Goal: Use online tool/utility: Utilize a website feature to perform a specific function

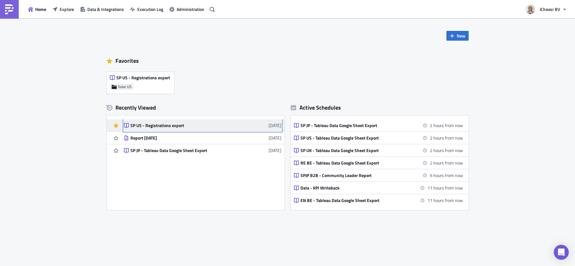
click at [178, 127] on div "SP US - Registrations export" at bounding box center [184, 126] width 109 height 6
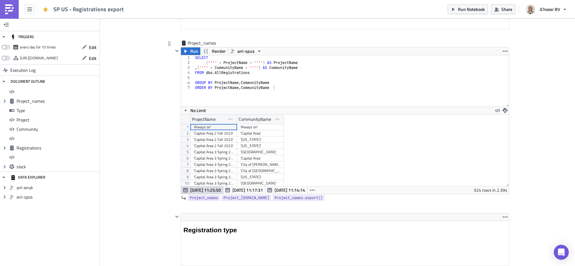
scroll to position [484, 0]
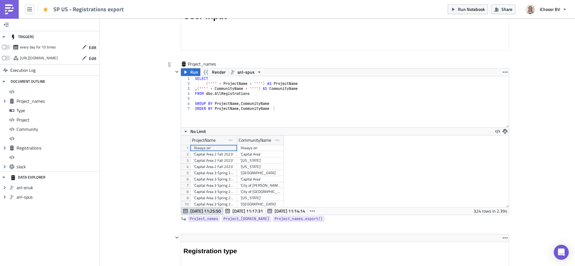
type textarea "GROUP BY ProjectName, CommunityName"
click at [211, 101] on div "SELECT ( '''' + ProjectName + '''' ) AS ProjectName , ( '''' + CommunityName + …" at bounding box center [351, 106] width 315 height 61
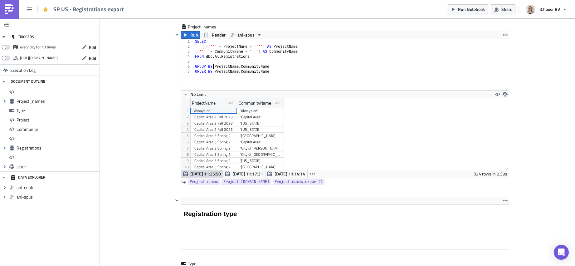
click at [222, 137] on div "'Capital Area 3 Spring 2024'" at bounding box center [214, 136] width 41 height 6
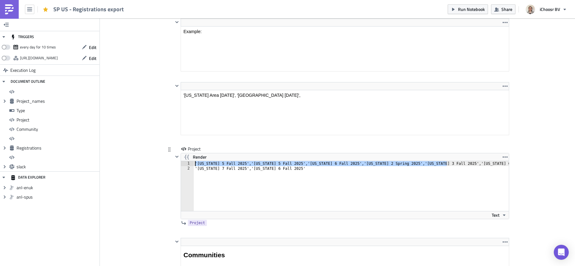
drag, startPoint x: 445, startPoint y: 164, endPoint x: 185, endPoint y: 163, distance: 260.0
click at [185, 163] on div "'[US_STATE] 5 Fall 2025','[US_STATE] 5 Fall 2025','[US_STATE] 6 Fall 2025','[US…" at bounding box center [345, 186] width 328 height 50
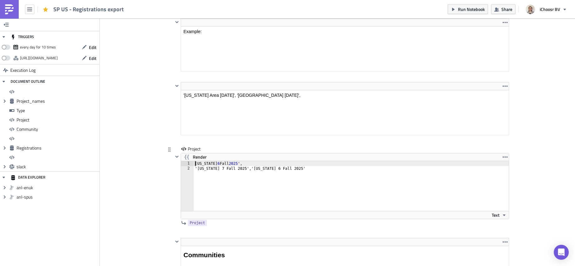
click at [239, 185] on div "[US_STATE] 6 Fall 2025 ', '[US_STATE] 7 Fall 2025','[US_STATE] 6 Fall 2025'" at bounding box center [355, 191] width 322 height 60
drag, startPoint x: 326, startPoint y: 168, endPoint x: 245, endPoint y: 170, distance: 80.9
click at [245, 170] on div "[US_STATE] 6 Fall 2025 ', '[US_STATE] 7 Fall 2025','[US_STATE] 6 Fall 2025'" at bounding box center [355, 191] width 322 height 60
click at [194, 165] on div "[US_STATE] 6 Fall 2025 ', '[US_STATE] 7 Fall 2025'" at bounding box center [355, 191] width 322 height 60
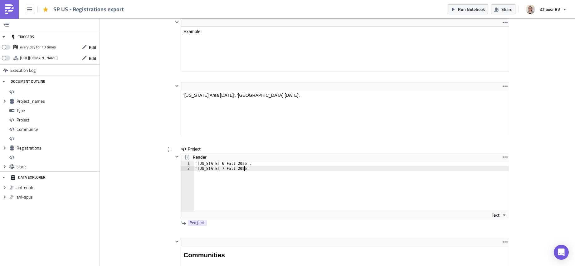
click at [248, 168] on div "'[US_STATE] 6 Fall 2025', '[US_STATE] 7 Fall 2025'" at bounding box center [355, 191] width 322 height 60
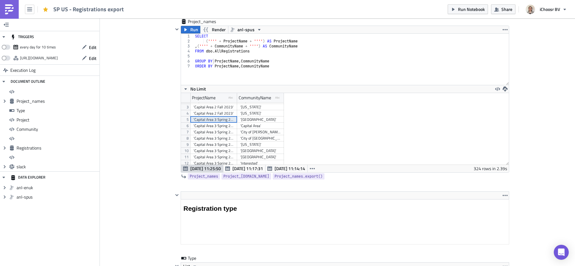
scroll to position [0, 0]
click at [203, 126] on div "'Capital Area 2 Fall 2023'" at bounding box center [214, 124] width 41 height 6
click at [203, 130] on div "'Capital Area 3 Spring 2024'" at bounding box center [214, 130] width 41 height 6
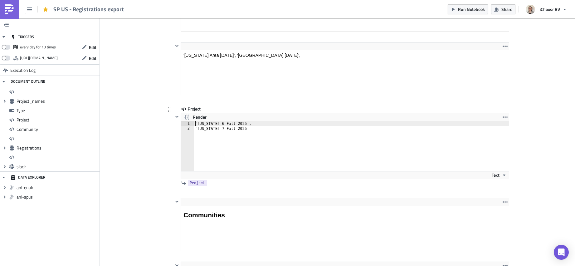
click at [194, 124] on div "'[US_STATE] 6 Fall 2025', '[US_STATE] 7 Fall 2025'" at bounding box center [351, 151] width 315 height 60
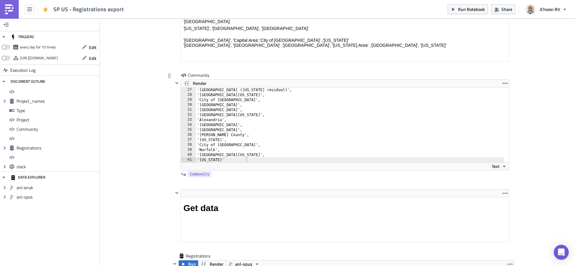
type textarea "'[US_STATE] 5', [US_STATE] 6 Fall 2025',"
type textarea "'[US_STATE]'"
drag, startPoint x: 248, startPoint y: 159, endPoint x: 192, endPoint y: 160, distance: 55.6
click at [192, 160] on div "'[US_STATE]' 27 28 29 30 31 32 33 34 35 36 37 38 39 40 41 '[GEOGRAPHIC_DATA] ([…" at bounding box center [345, 124] width 328 height 75
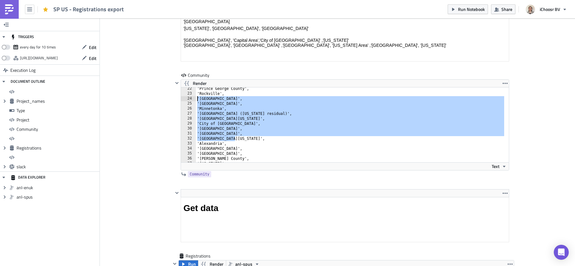
scroll to position [105, 0]
drag, startPoint x: 234, startPoint y: 137, endPoint x: 190, endPoint y: 99, distance: 57.7
click at [190, 99] on div "'[GEOGRAPHIC_DATA][US_STATE]', 22 23 24 25 26 27 28 29 30 31 32 33 34 35 36 37 …" at bounding box center [345, 124] width 328 height 75
type textarea "'[GEOGRAPHIC_DATA]', '[GEOGRAPHIC_DATA]',"
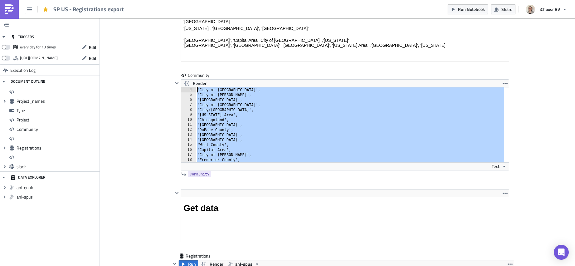
scroll to position [0, 0]
drag, startPoint x: 225, startPoint y: 156, endPoint x: 189, endPoint y: 89, distance: 75.6
click at [189, 89] on div "'[GEOGRAPHIC_DATA]', 1 2 3 4 5 6 7 8 9 10 11 12 13 14 15 16 '[GEOGRAPHIC_DATA]'…" at bounding box center [345, 124] width 328 height 75
type textarea "'[GEOGRAPHIC_DATA]', '[GEOGRAPHIC_DATA]',"
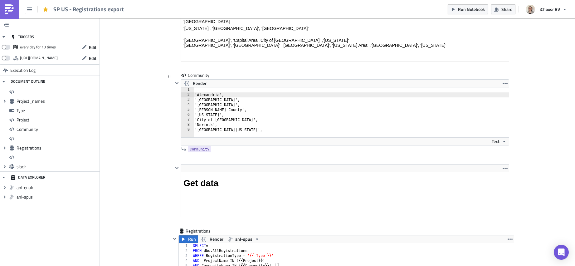
click at [194, 95] on div "'[GEOGRAPHIC_DATA]', '[GEOGRAPHIC_DATA]', '[GEOGRAPHIC_DATA]', '[PERSON_NAME][G…" at bounding box center [352, 117] width 316 height 60
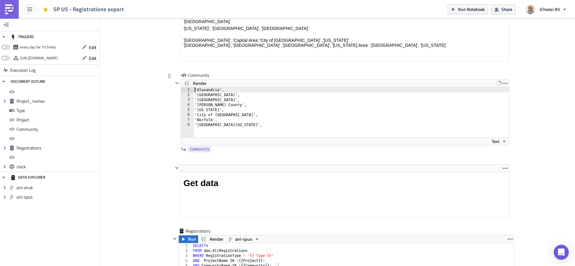
click at [249, 127] on div "'[GEOGRAPHIC_DATA]', '[GEOGRAPHIC_DATA]', '[GEOGRAPHIC_DATA]', '[PERSON_NAME][G…" at bounding box center [352, 117] width 316 height 60
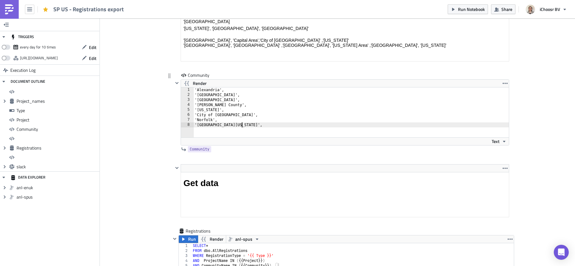
type textarea "'[GEOGRAPHIC_DATA][US_STATE]'"
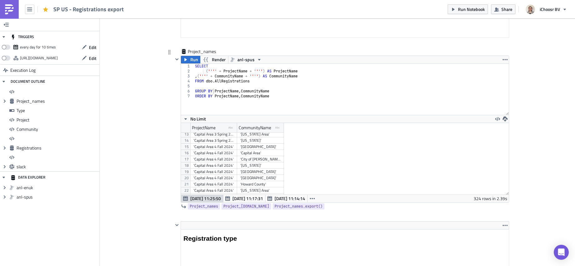
scroll to position [79, 0]
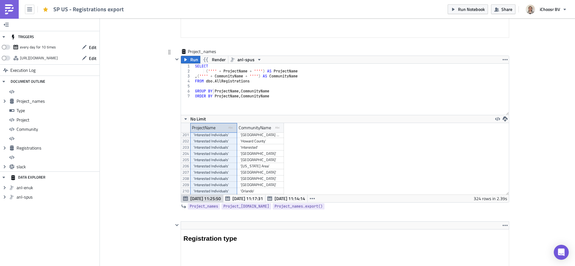
click at [229, 125] on icon "type-text Created with Sketch." at bounding box center [232, 128] width 6 height 6
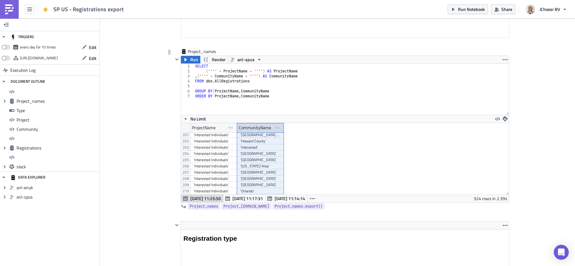
click at [249, 126] on div "CommunityName" at bounding box center [255, 127] width 32 height 9
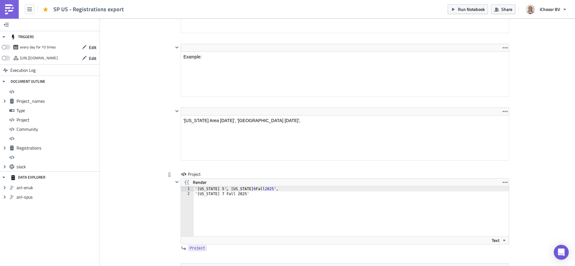
click at [194, 192] on div "'[US_STATE] 5', [US_STATE] 6 Fall 2025 ', '[US_STATE] 7 Fall 2025'" at bounding box center [351, 216] width 315 height 60
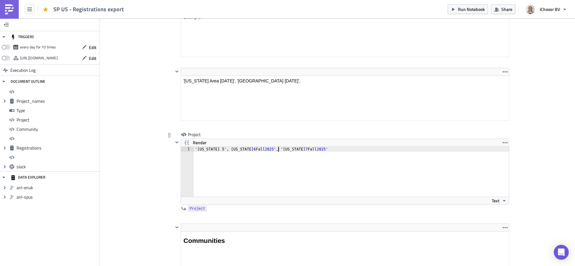
click at [218, 150] on div "'[US_STATE] 5', [US_STATE] 6 Fall 2025 ', '[US_STATE] 7 Fall 2025 '" at bounding box center [351, 177] width 315 height 60
click at [233, 175] on div "'[US_STATE] 5 Spring 2025', [US_STATE] 6 Fall 2025 ', '[US_STATE] 7 Fall 2025 '" at bounding box center [351, 177] width 315 height 60
click at [374, 153] on div "'[US_STATE] 5 Spring 2025', [US_STATE] 6 Fall 2025 ', '[US_STATE] 7 Fall 2025 '" at bounding box center [351, 177] width 315 height 60
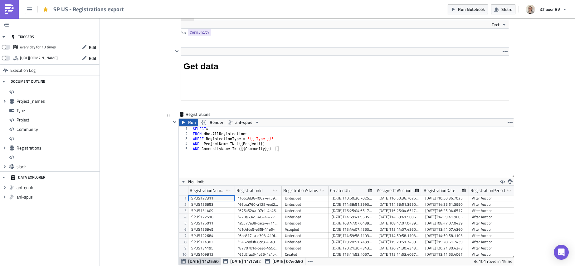
type textarea "'[US_STATE] 5 Spring 2025', [US_STATE] 6 Fall 2025', '[US_STATE] 7 Fall 2025'"
click at [182, 121] on icon "button" at bounding box center [183, 122] width 5 height 5
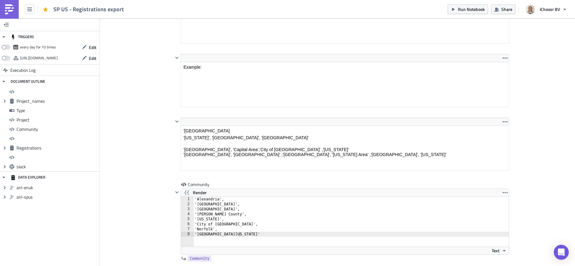
scroll to position [1370, 0]
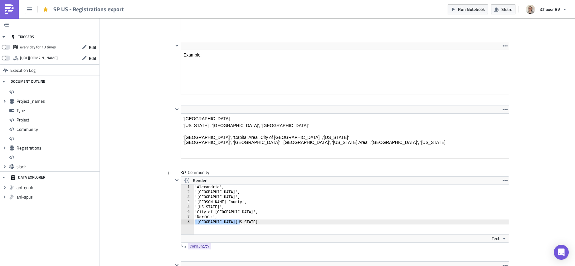
drag, startPoint x: 240, startPoint y: 224, endPoint x: 193, endPoint y: 222, distance: 47.2
click at [194, 222] on div "'[GEOGRAPHIC_DATA]', '[GEOGRAPHIC_DATA]', '[GEOGRAPHIC_DATA]', '[PERSON_NAME][G…" at bounding box center [352, 214] width 316 height 60
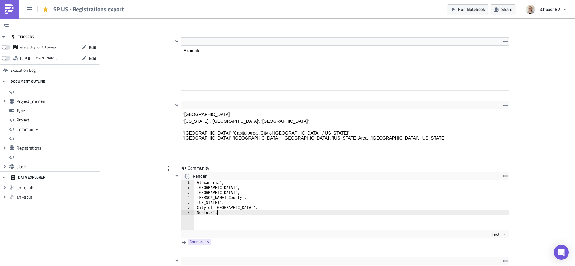
scroll to position [1375, 0]
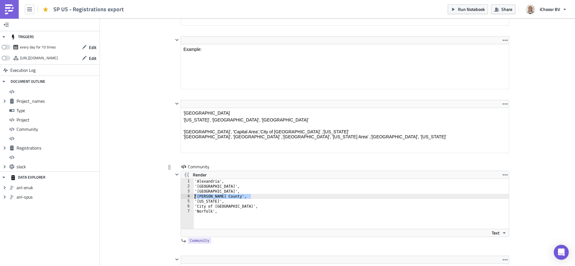
drag, startPoint x: 252, startPoint y: 197, endPoint x: 187, endPoint y: 194, distance: 65.6
click at [188, 194] on div "'Norfolk', 1 2 3 4 5 6 7 '[GEOGRAPHIC_DATA]', '[GEOGRAPHIC_DATA]', '[GEOGRAPHIC…" at bounding box center [345, 204] width 328 height 50
type textarea "'[PERSON_NAME] County',"
click at [219, 197] on div "'[GEOGRAPHIC_DATA]', '[GEOGRAPHIC_DATA]', '[GEOGRAPHIC_DATA]', '[US_STATE]', 'C…" at bounding box center [352, 209] width 316 height 60
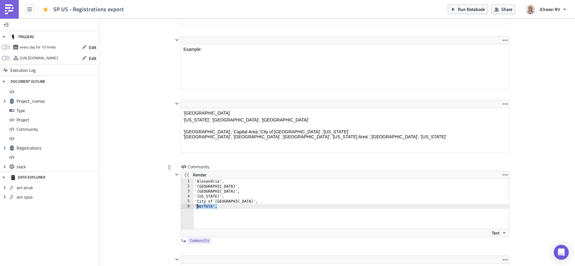
drag, startPoint x: 224, startPoint y: 204, endPoint x: 196, endPoint y: 205, distance: 28.1
click at [195, 205] on div "'[GEOGRAPHIC_DATA]', '[GEOGRAPHIC_DATA]', '[GEOGRAPHIC_DATA]', '[US_STATE]', 'C…" at bounding box center [352, 209] width 316 height 60
type textarea "'[GEOGRAPHIC_DATA][US_STATE]'"
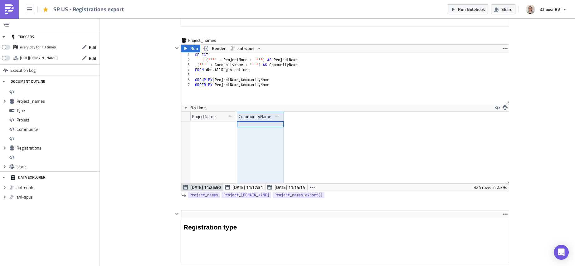
scroll to position [0, 0]
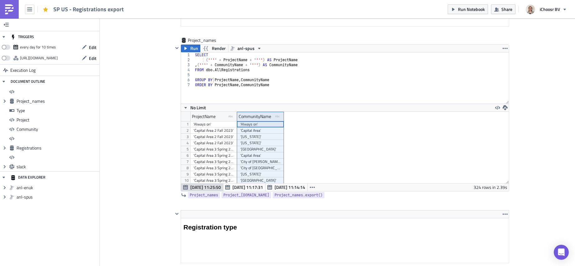
click at [224, 149] on div "'Capital Area 3 Spring 2024'" at bounding box center [214, 149] width 41 height 6
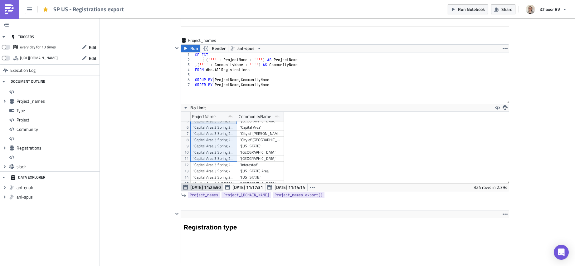
scroll to position [29, 0]
drag, startPoint x: 224, startPoint y: 149, endPoint x: 228, endPoint y: 176, distance: 27.5
click at [228, 92] on div "'Capital Area 2 Fall 2023' 'Capital Area' '[GEOGRAPHIC_DATA] 2 Fall 2023' '[GEO…" at bounding box center [237, 92] width 94 height 0
click at [228, 157] on div "'Capital Area 3 Spring 2024'" at bounding box center [214, 155] width 41 height 6
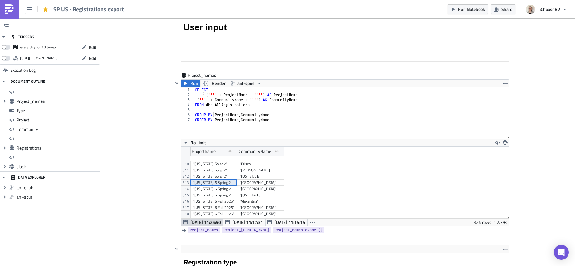
click at [224, 183] on div "'[US_STATE] 5 Spring 2025'" at bounding box center [214, 183] width 41 height 6
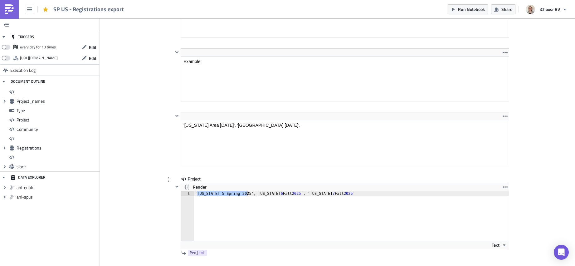
drag, startPoint x: 195, startPoint y: 193, endPoint x: 244, endPoint y: 195, distance: 48.5
click at [244, 195] on div "'[US_STATE] 5 Spring 2025', [US_STATE] 6 Fall 2025 ', '[US_STATE] 7 Fall 2025 '" at bounding box center [351, 221] width 315 height 60
paste textarea "'[US_STATE] 5 Spring 2025'"
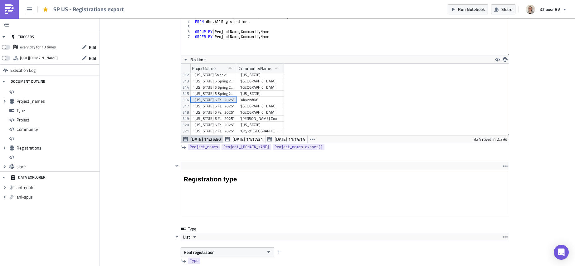
click at [227, 100] on div "'[US_STATE] 6 Fall 2025'" at bounding box center [214, 100] width 41 height 6
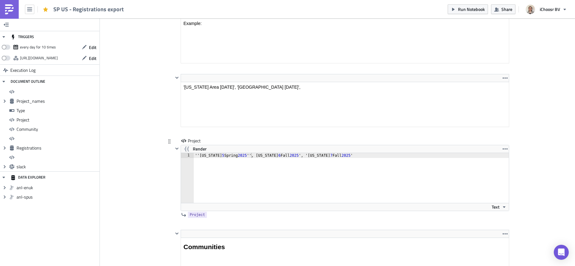
click at [251, 155] on div "''[US_STATE] 5 Spring 2025 '', [US_STATE] 6 Fall 2025 ', '[US_STATE] 7 Fall 202…" at bounding box center [351, 183] width 315 height 60
drag, startPoint x: 268, startPoint y: 157, endPoint x: 298, endPoint y: 156, distance: 30.6
click at [298, 156] on div "''[US_STATE] 5 Spring 2025 ', [US_STATE] 6 Fall 2025', '[US_STATE] 7 Fall 2025'" at bounding box center [351, 183] width 315 height 60
paste textarea "'[US_STATE] 6 Fall 2025'"
click at [126, 146] on div "Cover Image Solar US Execution Log SP US - Registrations export <h1>All registr…" at bounding box center [337, 196] width 475 height 2336
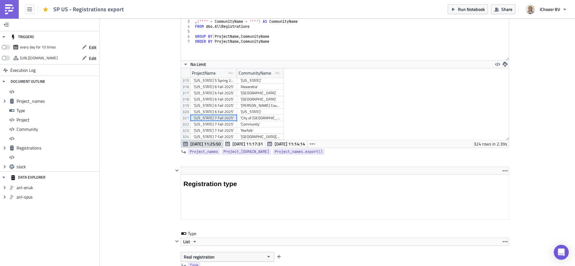
click at [225, 118] on div "'[US_STATE] 7 Fall 2025'" at bounding box center [214, 118] width 41 height 6
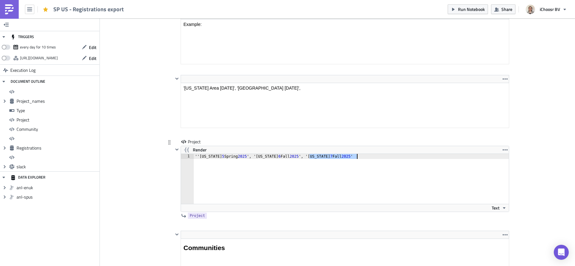
drag, startPoint x: 308, startPoint y: 157, endPoint x: 354, endPoint y: 156, distance: 46.2
click at [354, 156] on div "''[US_STATE] 5 Spring 2025 ', '[US_STATE] 6 Fall 2025 ', '[US_STATE] 7 Fall 202…" at bounding box center [351, 184] width 315 height 60
paste textarea "'"
drag, startPoint x: 307, startPoint y: 156, endPoint x: 328, endPoint y: 164, distance: 22.1
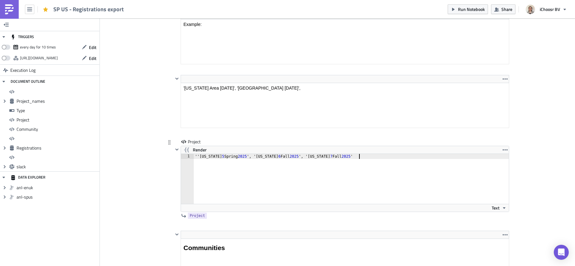
click at [309, 157] on div "''[US_STATE] 5 Spring 2025 ', '[US_STATE] 6 Fall 2025 ', '[US_STATE] 7 Fall 202…" at bounding box center [351, 184] width 315 height 60
click at [292, 170] on div "''[US_STATE] 5 Spring 2025 ', '[US_STATE] 6 Fall 2025 ', '[US_STATE] 7 Fall 202…" at bounding box center [351, 184] width 315 height 60
click at [308, 156] on div "''[US_STATE] 5 Spring 2025 ', '[US_STATE] 6 Fall 2025 ', '[US_STATE] 7 Fall 202…" at bounding box center [351, 184] width 315 height 60
click at [197, 156] on div "''[US_STATE] 5 Spring 2025 ', '[US_STATE] 6 Fall 2025 ', '[US_STATE] 7 Fall 202…" at bounding box center [351, 184] width 315 height 60
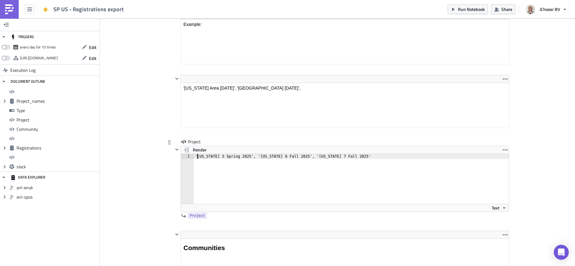
click at [252, 159] on div "'[US_STATE] 5 Spring 2025', '[US_STATE] 6 Fall 2025', '[US_STATE] 7 Fall 2025'" at bounding box center [351, 184] width 315 height 60
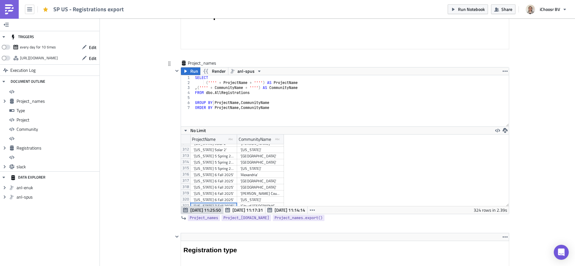
scroll to position [1940, 0]
type textarea "'[US_STATE] 5 Spring 2025', '[US_STATE] 6 Fall 2025', '[US_STATE] 7 Fall 2025'"
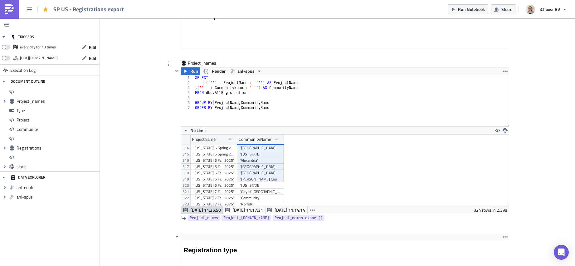
scroll to position [1954, 0]
drag, startPoint x: 262, startPoint y: 157, endPoint x: 259, endPoint y: 188, distance: 31.0
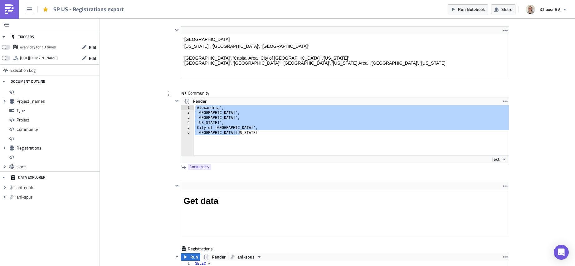
drag, startPoint x: 243, startPoint y: 135, endPoint x: 170, endPoint y: 98, distance: 82.1
click at [170, 98] on div "Community Render '[GEOGRAPHIC_DATA][US_STATE]' 1 2 3 4 5 6 '[GEOGRAPHIC_DATA]',…" at bounding box center [337, 136] width 343 height 92
paste textarea "City of [GEOGRAPHIC_DATA]'"
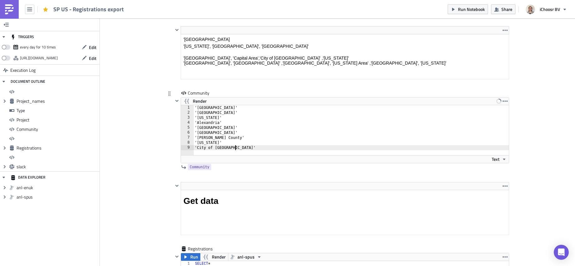
click at [234, 108] on div "'Arlington County' '[GEOGRAPHIC_DATA]' '[US_STATE]' '[GEOGRAPHIC_DATA]' '[GEOGR…" at bounding box center [352, 135] width 316 height 60
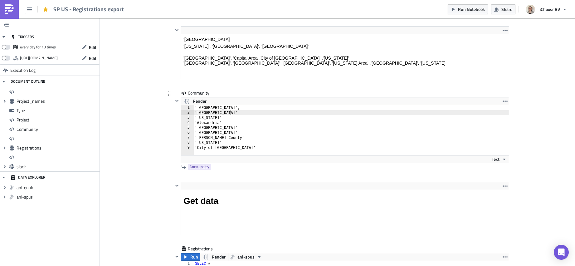
click at [229, 114] on div "'[GEOGRAPHIC_DATA]', '[GEOGRAPHIC_DATA]' '[US_STATE]' '[GEOGRAPHIC_DATA]' '[GEO…" at bounding box center [352, 135] width 316 height 60
click at [224, 118] on div "'[GEOGRAPHIC_DATA]', '[GEOGRAPHIC_DATA]', '[US_STATE]' '[GEOGRAPHIC_DATA]' '[GE…" at bounding box center [352, 135] width 316 height 60
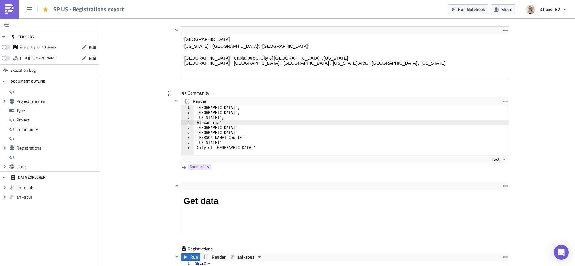
click at [222, 123] on div "'[GEOGRAPHIC_DATA]', '[GEOGRAPHIC_DATA]', '[US_STATE]', '[GEOGRAPHIC_DATA]' '[G…" at bounding box center [352, 135] width 316 height 60
click at [238, 128] on div "'[GEOGRAPHIC_DATA]', '[GEOGRAPHIC_DATA]', '[US_STATE]', '[GEOGRAPHIC_DATA]', '[…" at bounding box center [352, 135] width 316 height 60
click at [232, 133] on div "'[GEOGRAPHIC_DATA]', '[GEOGRAPHIC_DATA]', '[US_STATE]', '[GEOGRAPHIC_DATA]', '[…" at bounding box center [352, 135] width 316 height 60
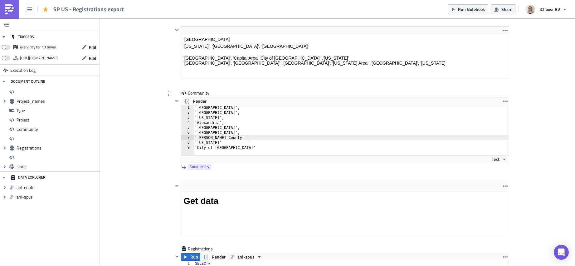
click at [250, 138] on div "'[GEOGRAPHIC_DATA]', '[GEOGRAPHIC_DATA]', '[US_STATE]', '[GEOGRAPHIC_DATA]', '[…" at bounding box center [352, 135] width 316 height 60
click at [219, 144] on div "'[GEOGRAPHIC_DATA]', '[GEOGRAPHIC_DATA]', '[US_STATE]', '[GEOGRAPHIC_DATA]', '[…" at bounding box center [352, 135] width 316 height 60
click at [238, 149] on div "'[GEOGRAPHIC_DATA]', '[GEOGRAPHIC_DATA]', '[US_STATE]', '[GEOGRAPHIC_DATA]', '[…" at bounding box center [352, 135] width 316 height 60
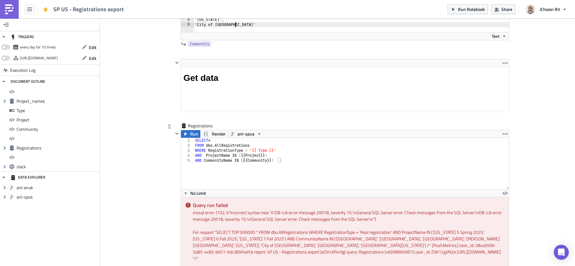
scroll to position [1646, 0]
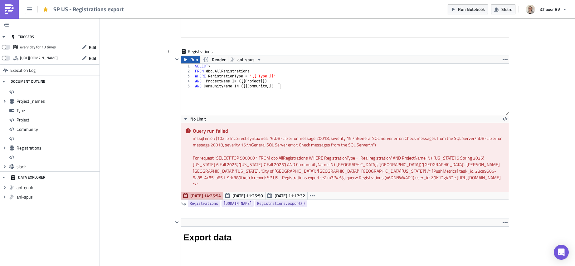
type textarea "'City of [GEOGRAPHIC_DATA]'"
click at [193, 60] on span "Run" at bounding box center [194, 59] width 8 height 7
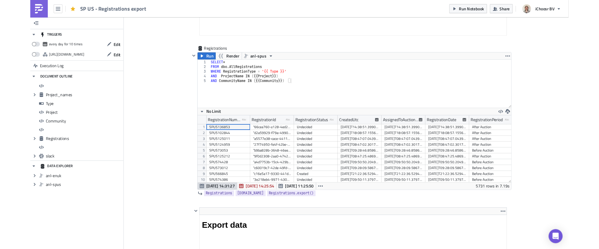
scroll to position [71, 335]
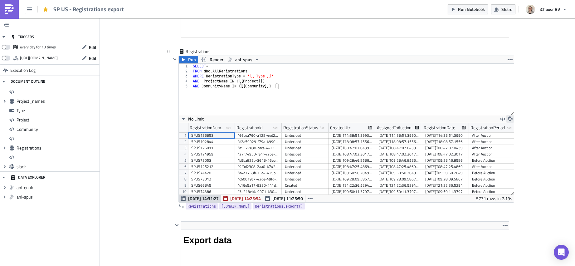
click at [508, 117] on icon "button" at bounding box center [510, 118] width 5 height 5
click at [514, 97] on div "CSV" at bounding box center [532, 95] width 49 height 6
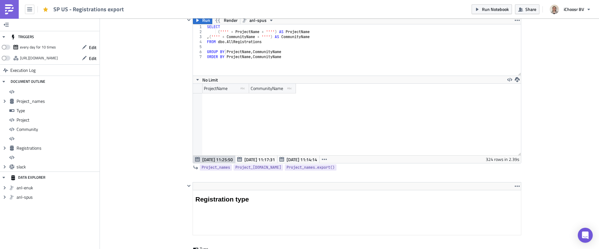
scroll to position [666, 0]
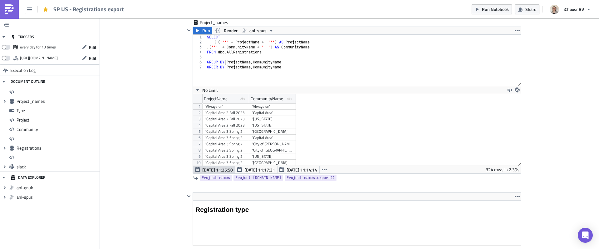
click at [231, 126] on div "'Capital Area 2 Fall 2023'" at bounding box center [225, 125] width 41 height 6
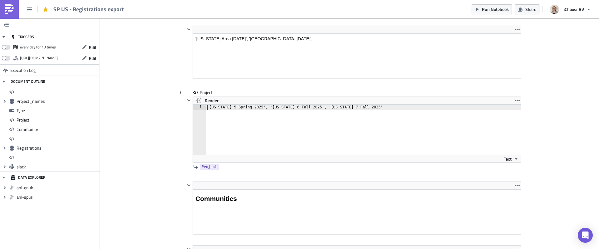
click at [206, 108] on div "'[US_STATE] 5 Spring 2025', '[US_STATE] 6 Fall 2025', '[US_STATE] 7 Fall 2025'" at bounding box center [363, 135] width 315 height 60
paste textarea "Capital Area 2 Fall 2023'"
click at [208, 107] on div "''Capital Area 2 Fall 2023 ', [US_STATE] 5 Spring 2025', '[US_STATE] 6 Fall 202…" at bounding box center [363, 135] width 315 height 60
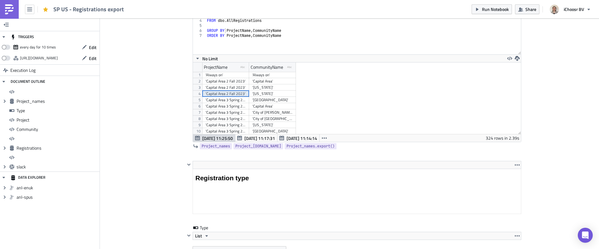
click at [235, 100] on div "'Capital Area 3 Spring 2024'" at bounding box center [225, 100] width 41 height 6
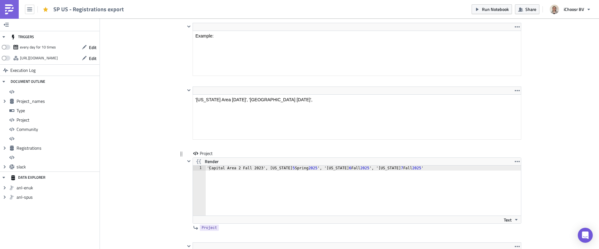
click at [206, 167] on div "'Capital Area 2 Fall 2023', [US_STATE] 5 Spring 2025 ', '[US_STATE] 6 Fall 2025…" at bounding box center [363, 195] width 315 height 60
paste textarea "'Capital Area 3 Spring 2024'"
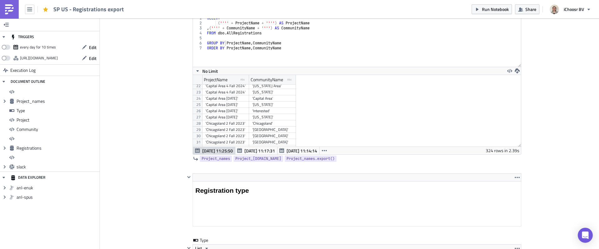
click at [235, 117] on div "'Capital Area [DATE]'" at bounding box center [225, 117] width 41 height 6
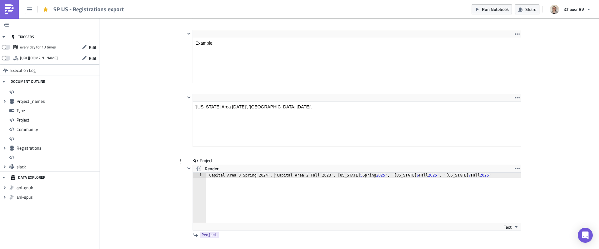
click at [206, 177] on div "'Capital Area 3 Spring 2024', 'Capital Area 2 Fall 2023', [US_STATE] 5 Spring 2…" at bounding box center [363, 203] width 315 height 60
paste textarea "'Capital Area [DATE]'"
click at [152, 188] on div "Cover Image Solar US Execution Log SP US - Registrations export <h1>All registr…" at bounding box center [349, 222] width 499 height 2338
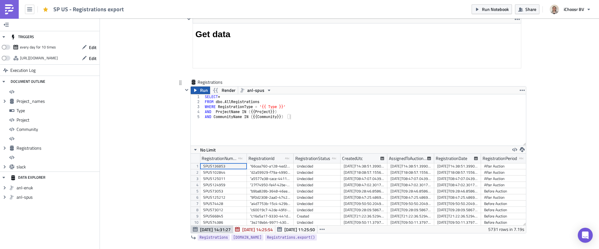
click at [194, 88] on button "Run" at bounding box center [200, 89] width 19 height 7
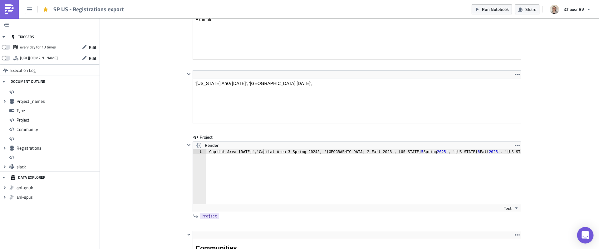
scroll to position [1029, 0]
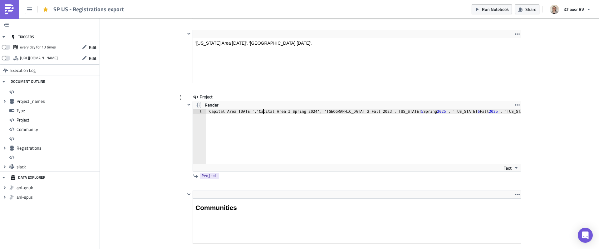
click at [262, 111] on div "'Capital Area [DATE]','Capital Area 3 Spring 2024', '[GEOGRAPHIC_DATA] 2 Fall 2…" at bounding box center [380, 139] width 349 height 60
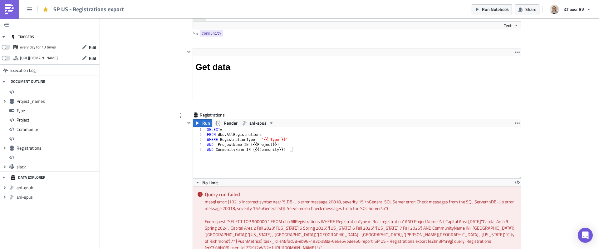
scroll to position [1615, 0]
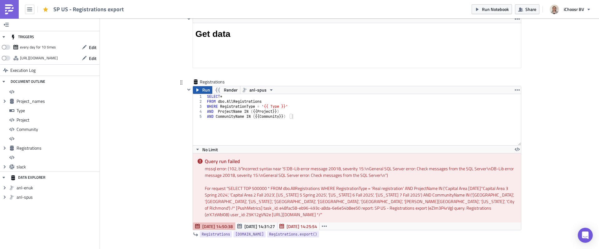
type textarea "'Capital Area [DATE]', 'Capital Area 3 Spring 2024', '[GEOGRAPHIC_DATA] 2 Fall …"
click at [203, 92] on span "Run" at bounding box center [206, 89] width 8 height 7
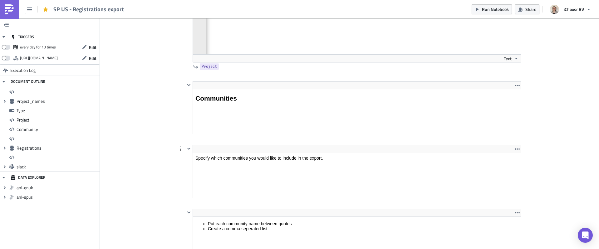
scroll to position [1053, 0]
